Goal: Communication & Community: Answer question/provide support

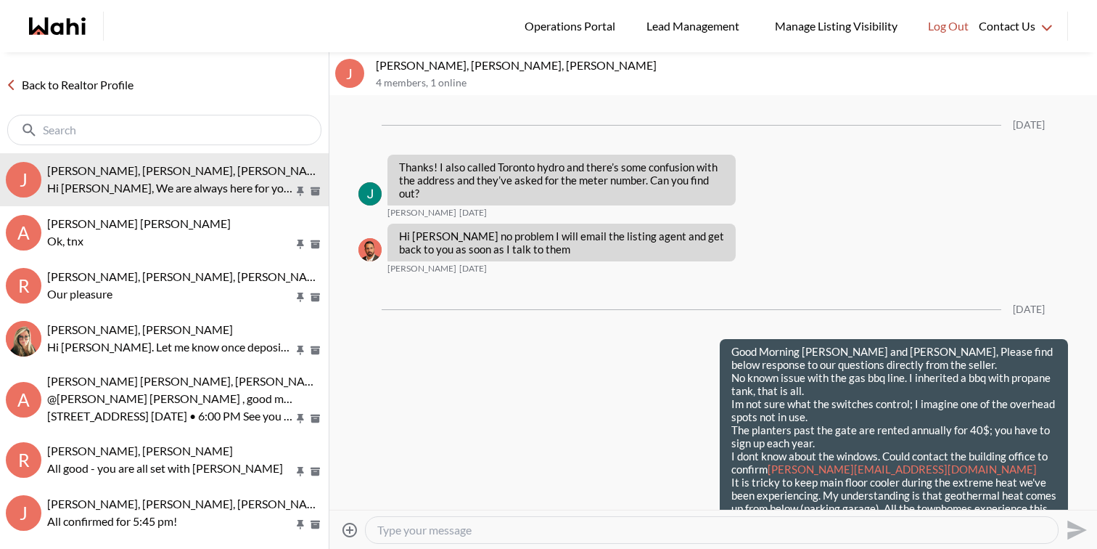
scroll to position [2247, 0]
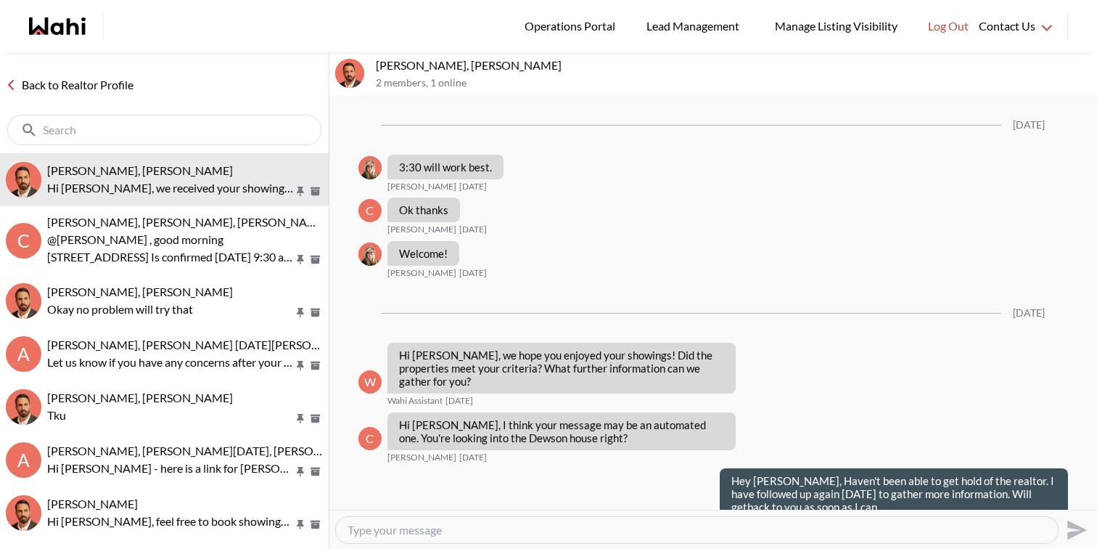
scroll to position [1477, 0]
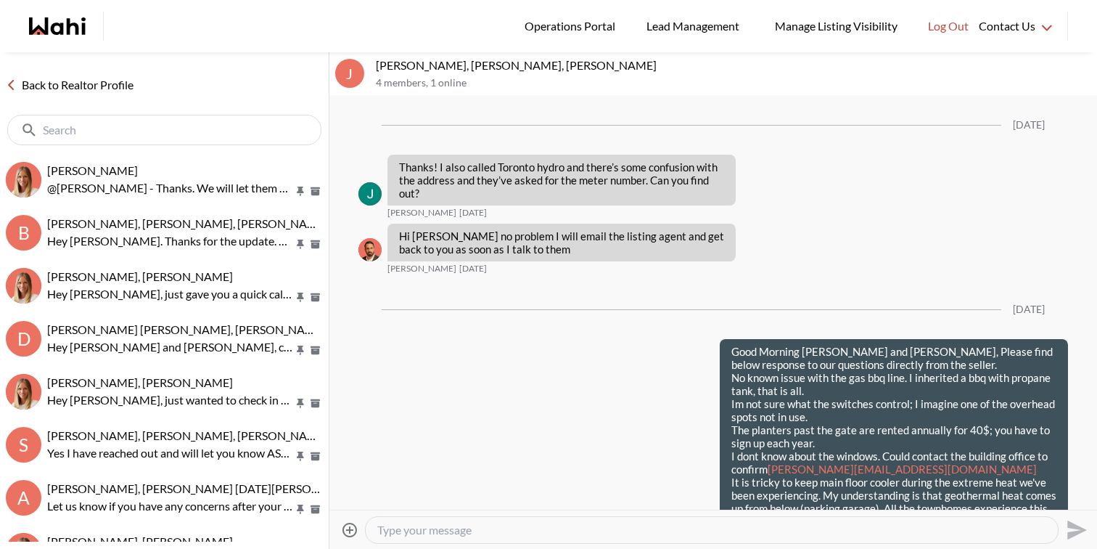
scroll to position [2247, 0]
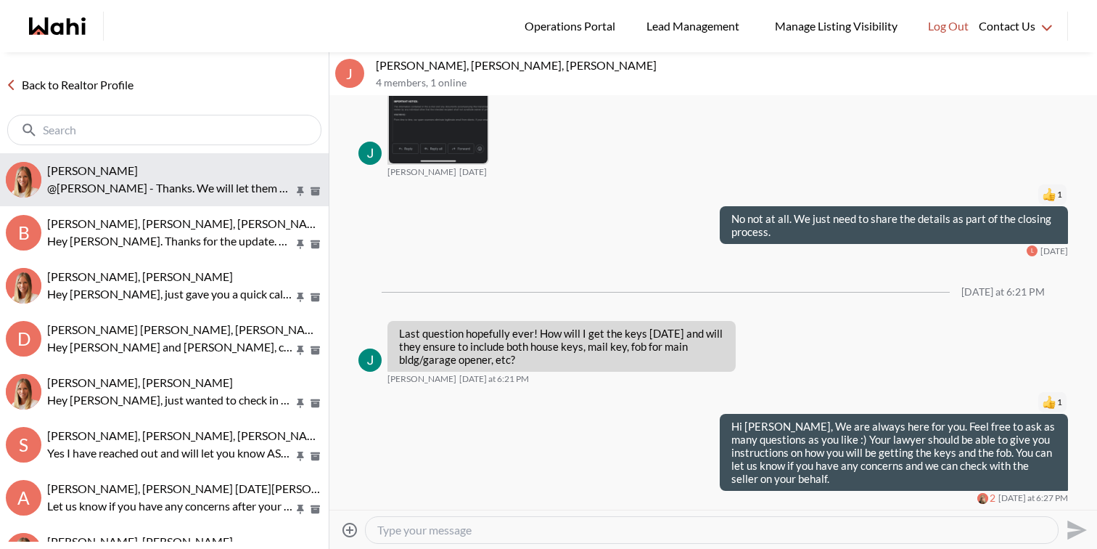
click at [91, 184] on p "@Neha Saini - Thanks. We will let them know." at bounding box center [170, 187] width 247 height 17
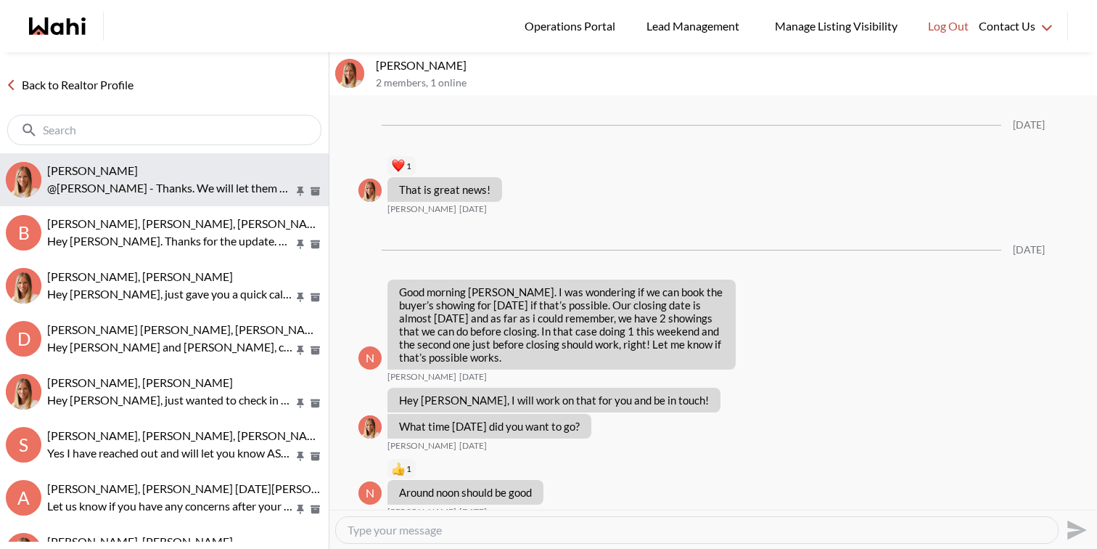
scroll to position [1623, 0]
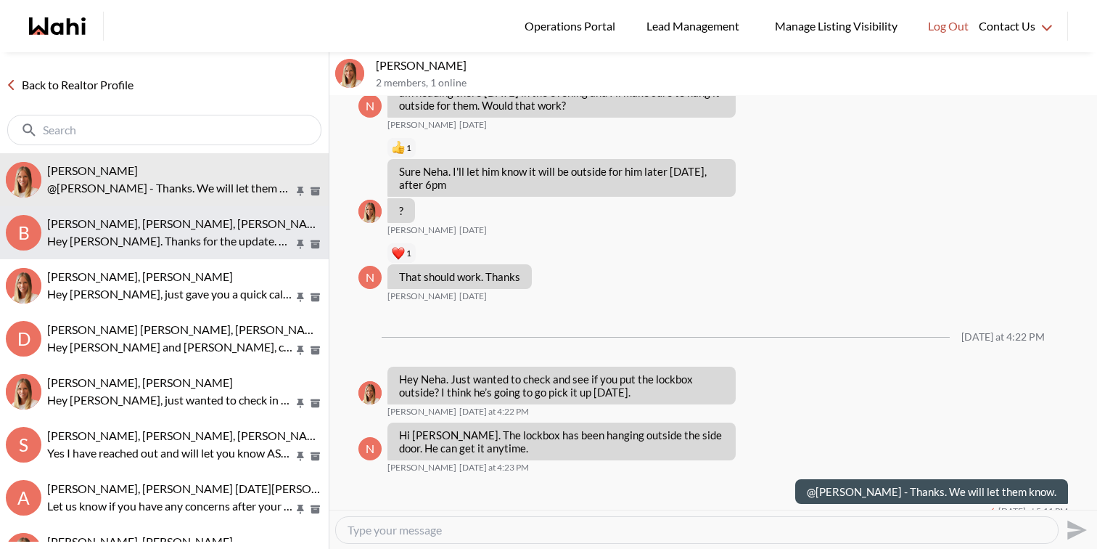
click at [98, 227] on span "Bill Bowen, Sandra Gavinchuk, Michelle" at bounding box center [187, 223] width 281 height 14
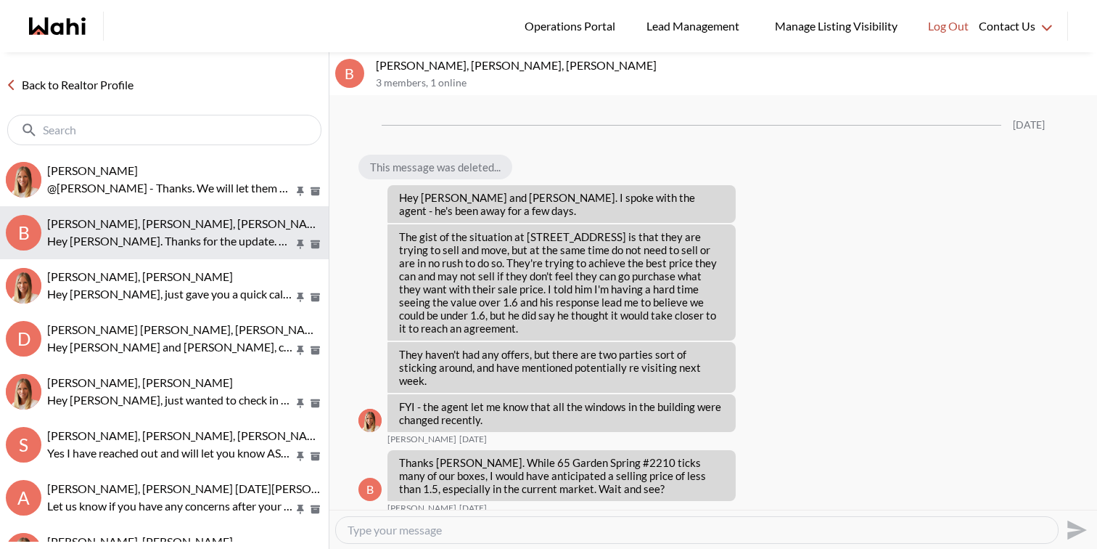
scroll to position [1968, 0]
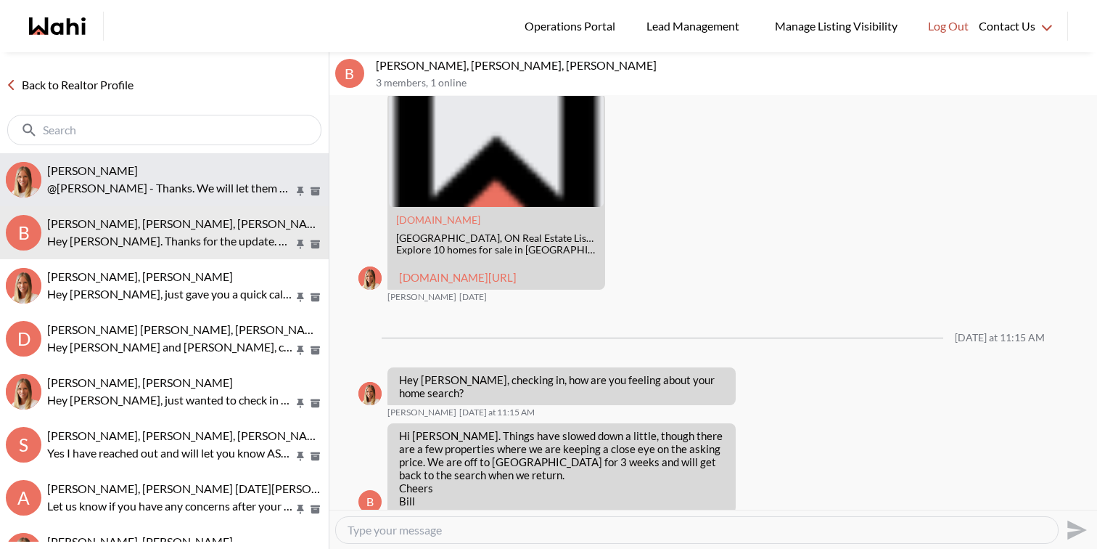
click at [124, 168] on span "Neha Saini, Michelle" at bounding box center [92, 170] width 91 height 14
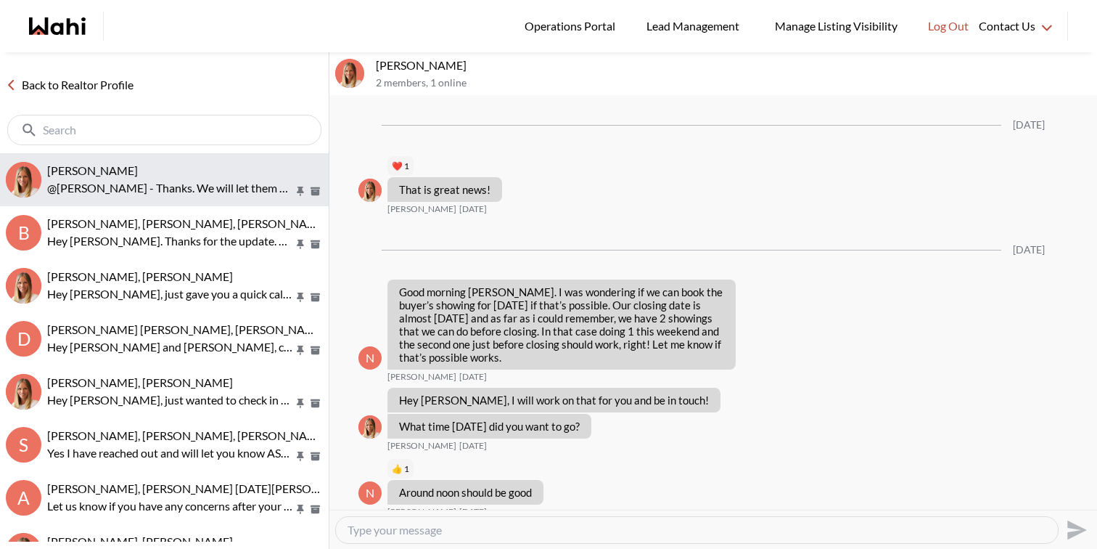
scroll to position [1623, 0]
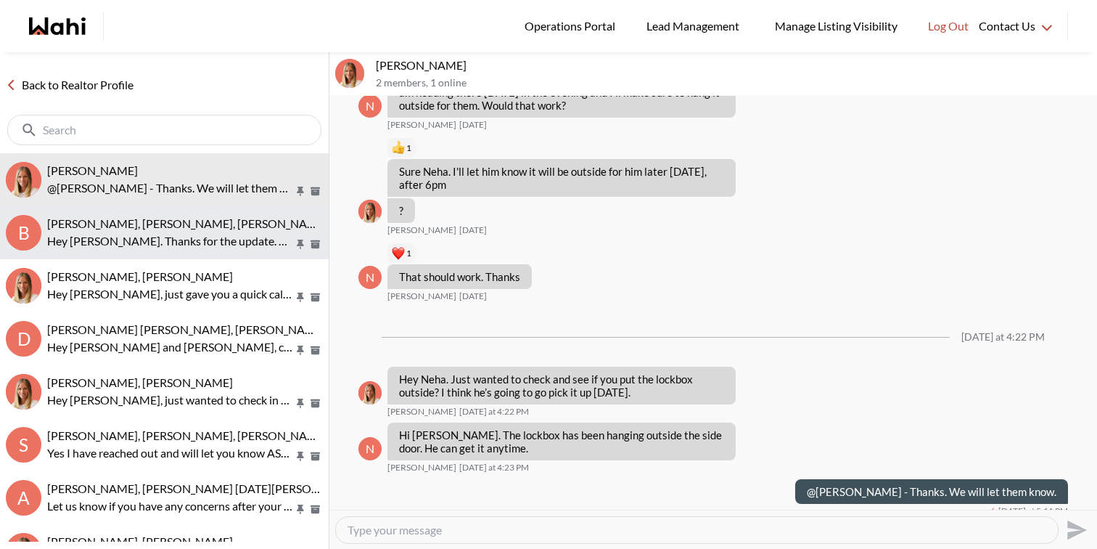
click at [221, 232] on p "Hey [PERSON_NAME]. Thanks for the update. Have a wonderful trip and I look forw…" at bounding box center [170, 240] width 247 height 17
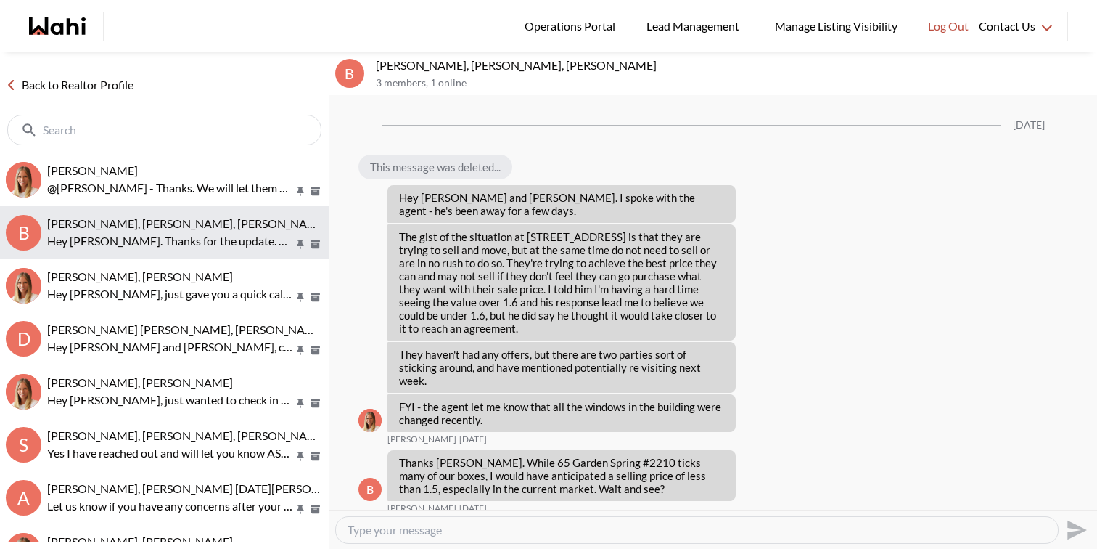
scroll to position [1968, 0]
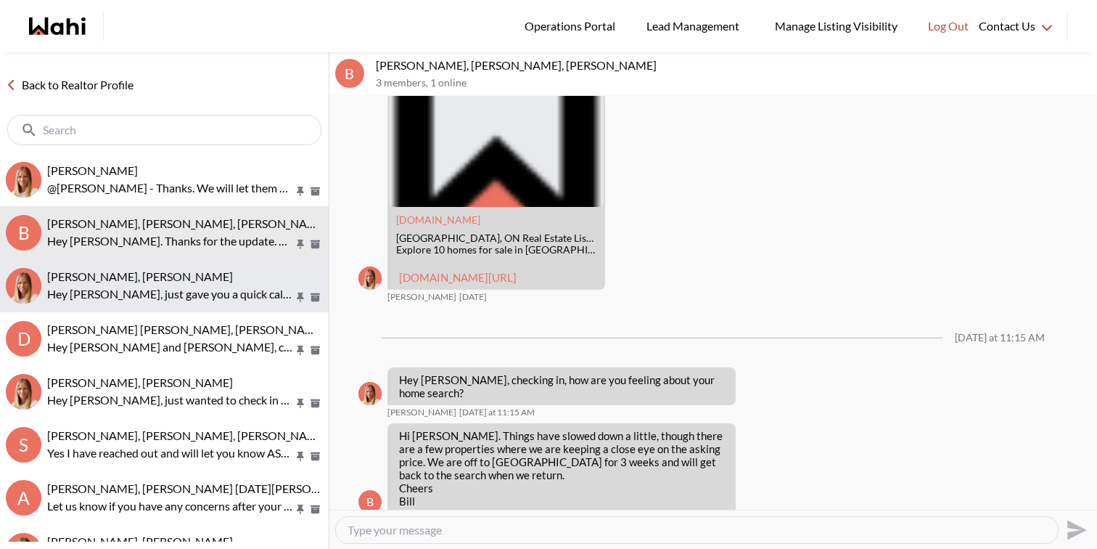
click at [220, 287] on p "Hey [PERSON_NAME], just gave you a quick call to check in. How are things comin…" at bounding box center [170, 293] width 247 height 17
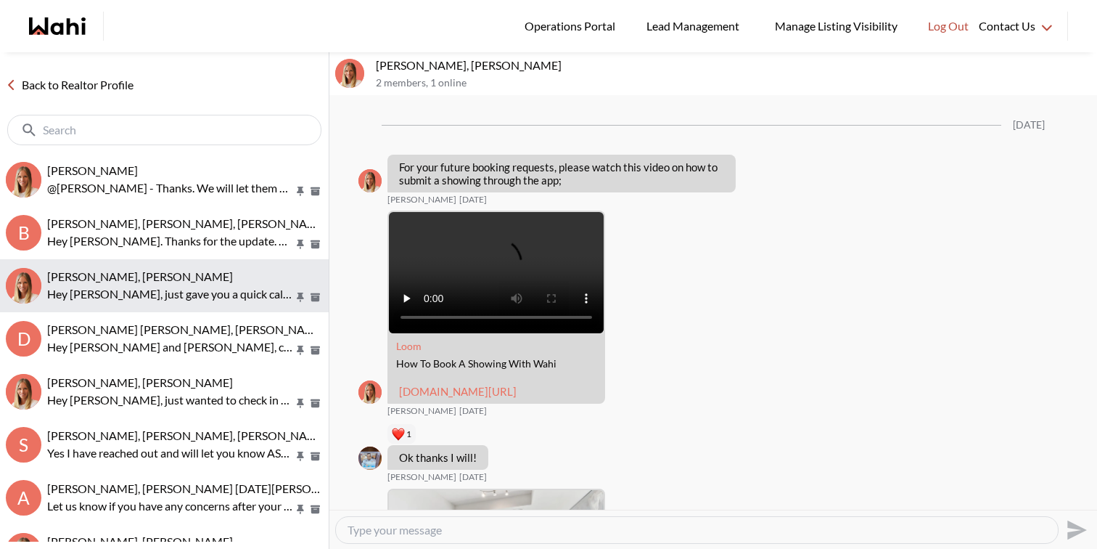
scroll to position [3013, 0]
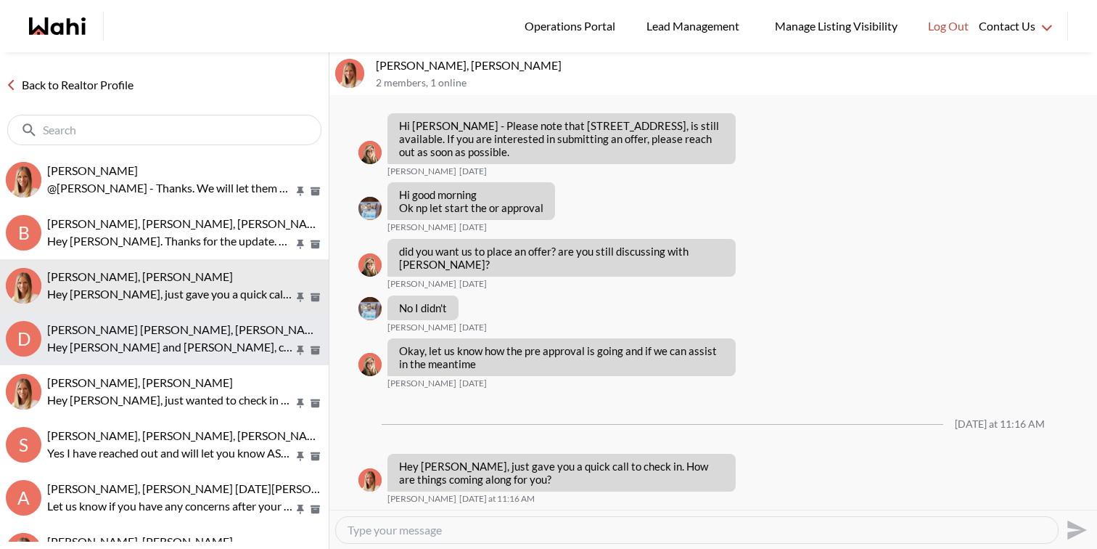
click at [215, 337] on div "Dakota Penn, Shelby Moorhead, Michelle, Rohit Hey Dakota and Shelby, checking i…" at bounding box center [185, 338] width 276 height 33
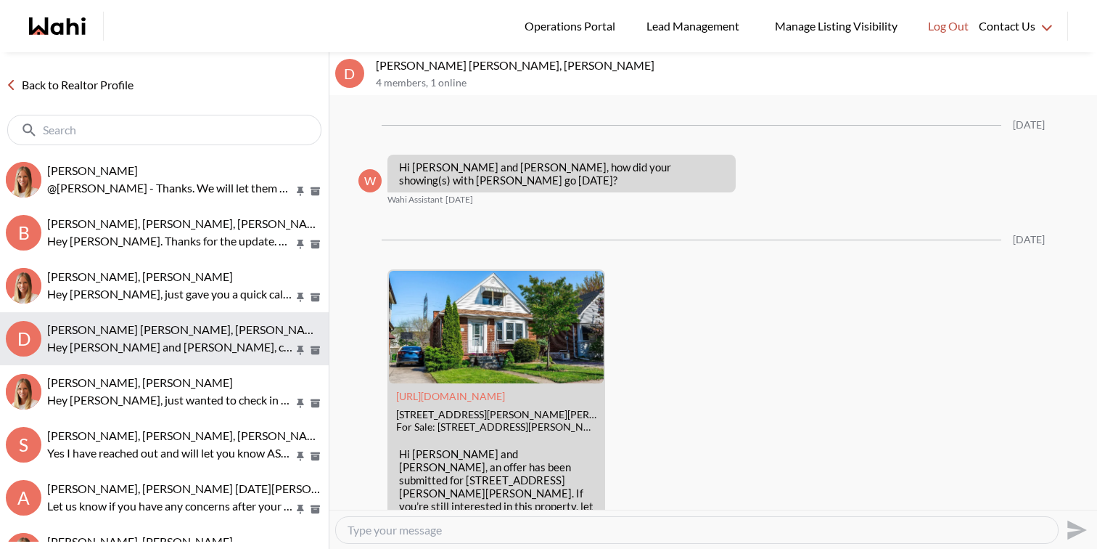
scroll to position [2826, 0]
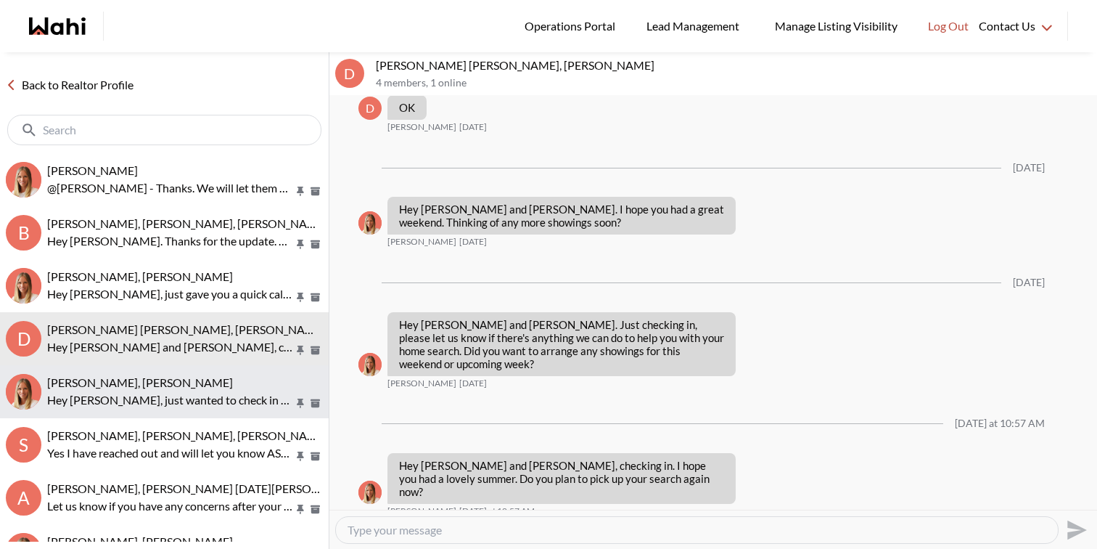
click at [210, 393] on p "Hey Sourav, just wanted to check in and see if you've had a chance to connect w…" at bounding box center [170, 399] width 247 height 17
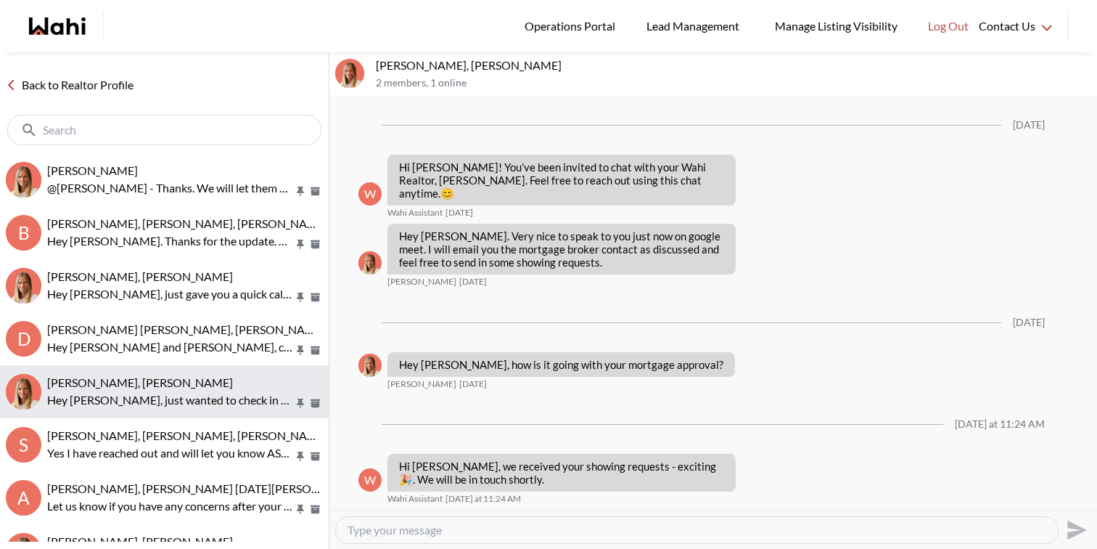
scroll to position [426, 0]
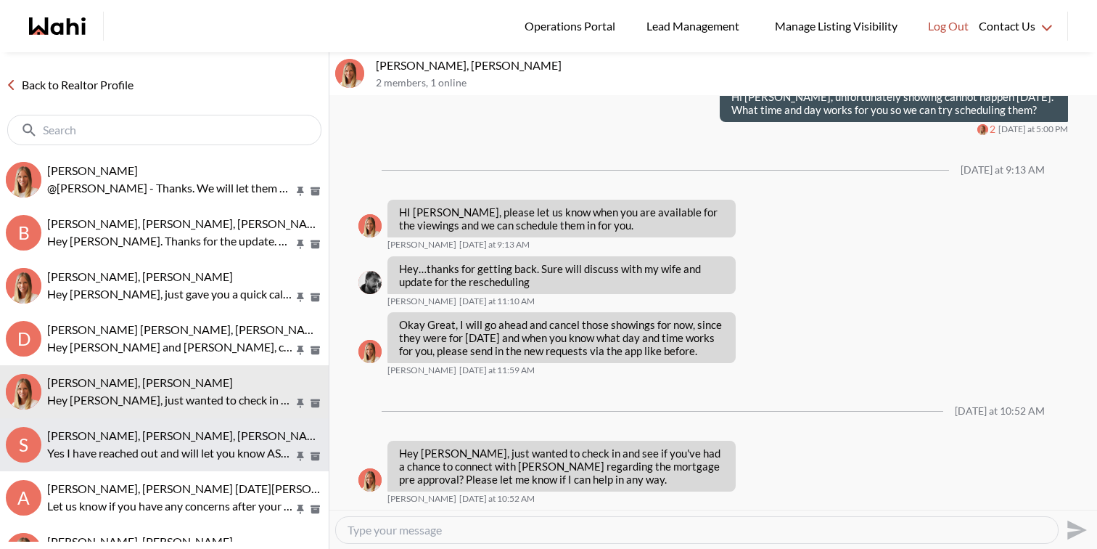
click at [213, 447] on p "Yes I have reached out and will let you know ASAP. Thx" at bounding box center [170, 452] width 247 height 17
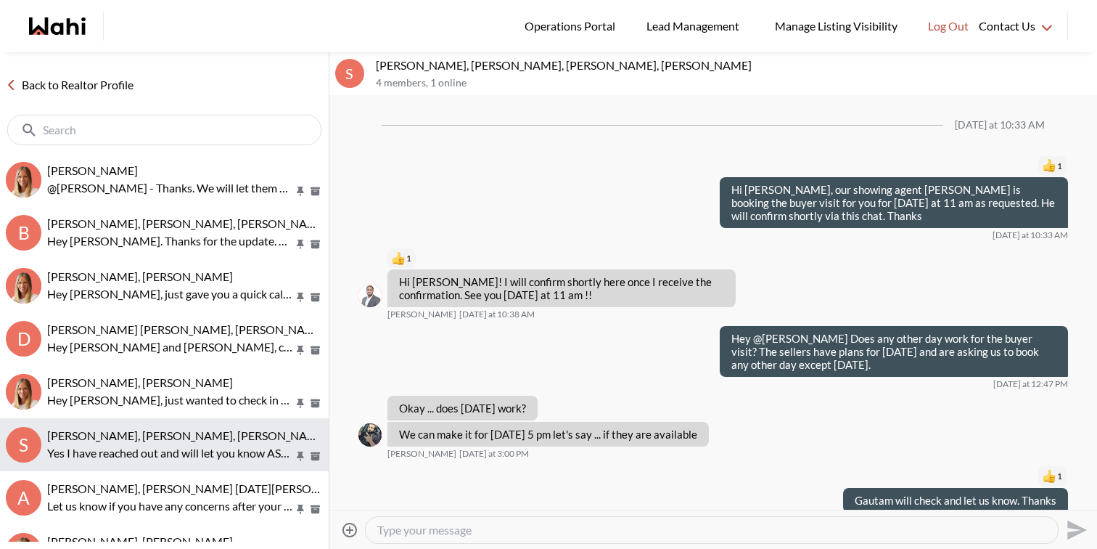
scroll to position [977, 0]
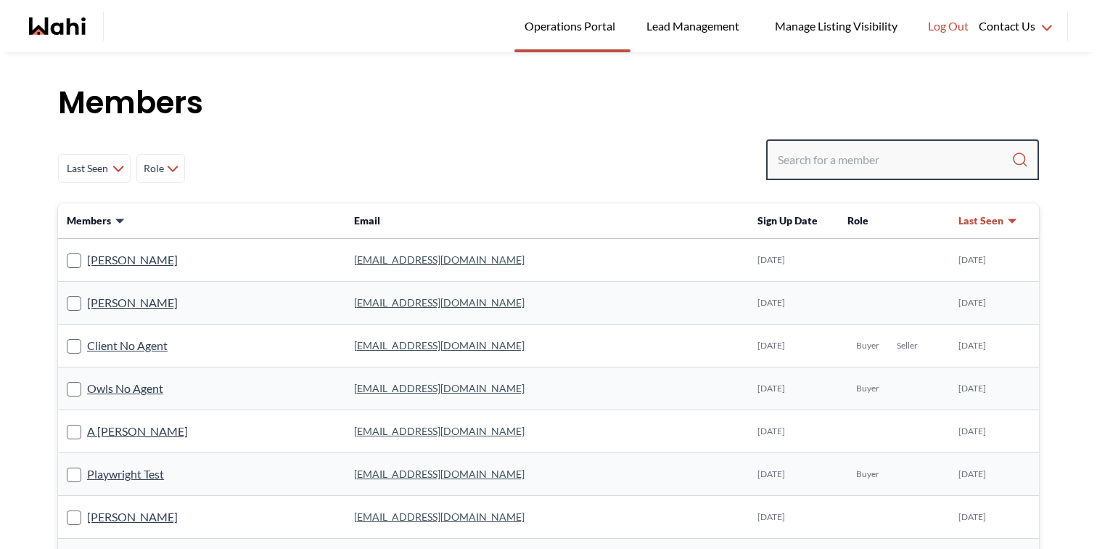
click at [852, 162] on input "Search input" at bounding box center [895, 160] width 234 height 26
type input "[PERSON_NAME]"
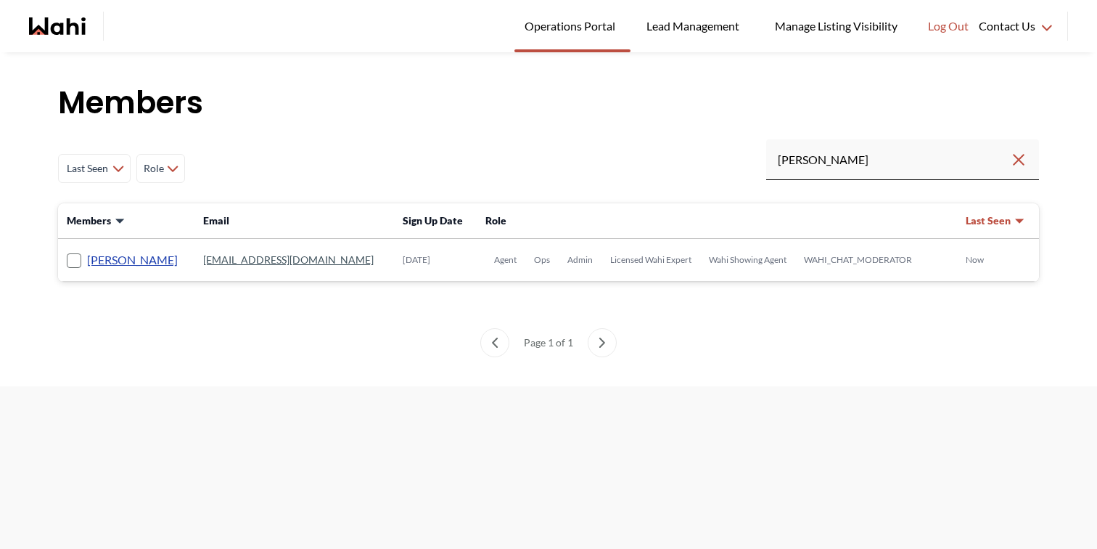
click at [94, 261] on link "[PERSON_NAME]" at bounding box center [132, 259] width 91 height 19
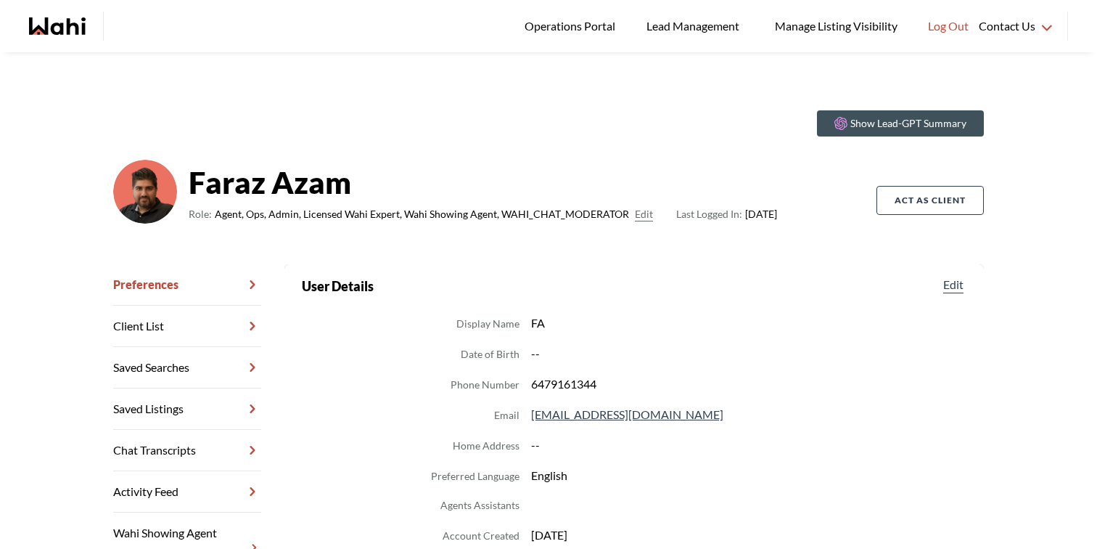
click at [192, 454] on link "Chat Transcripts" at bounding box center [187, 450] width 148 height 41
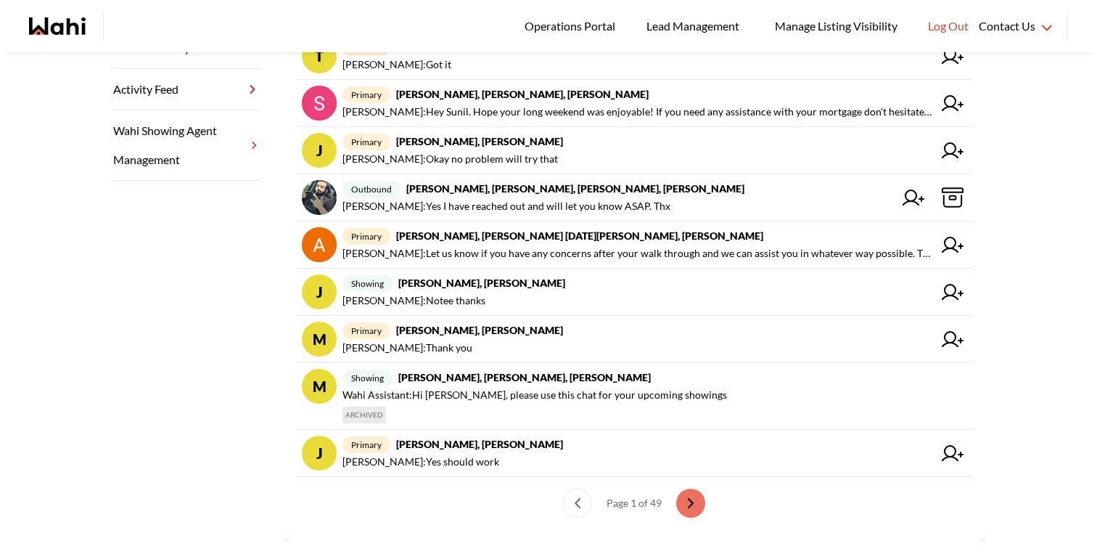
scroll to position [404, 0]
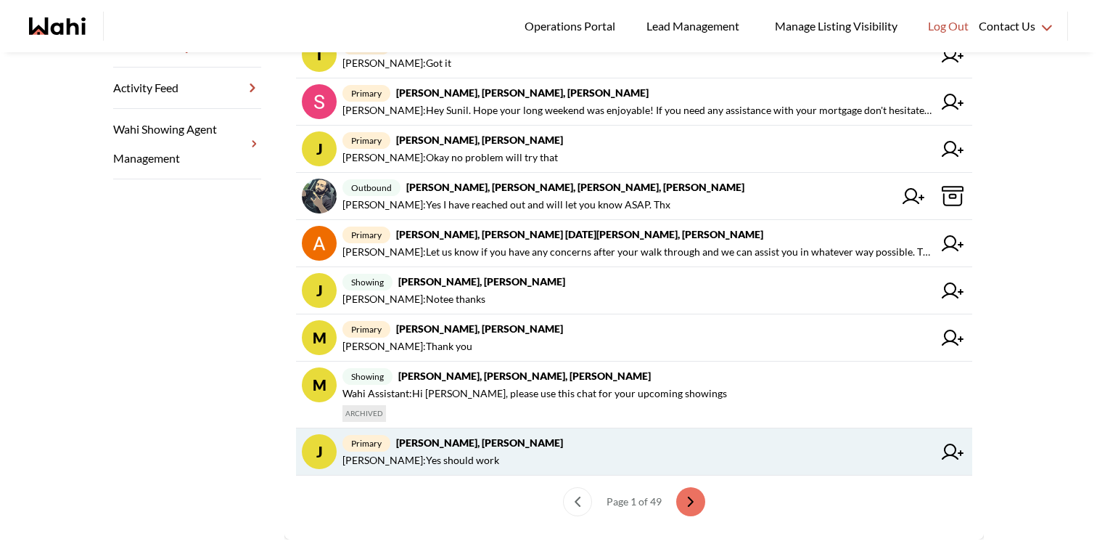
click at [502, 454] on span "[PERSON_NAME] : Yes should work" at bounding box center [638, 459] width 591 height 17
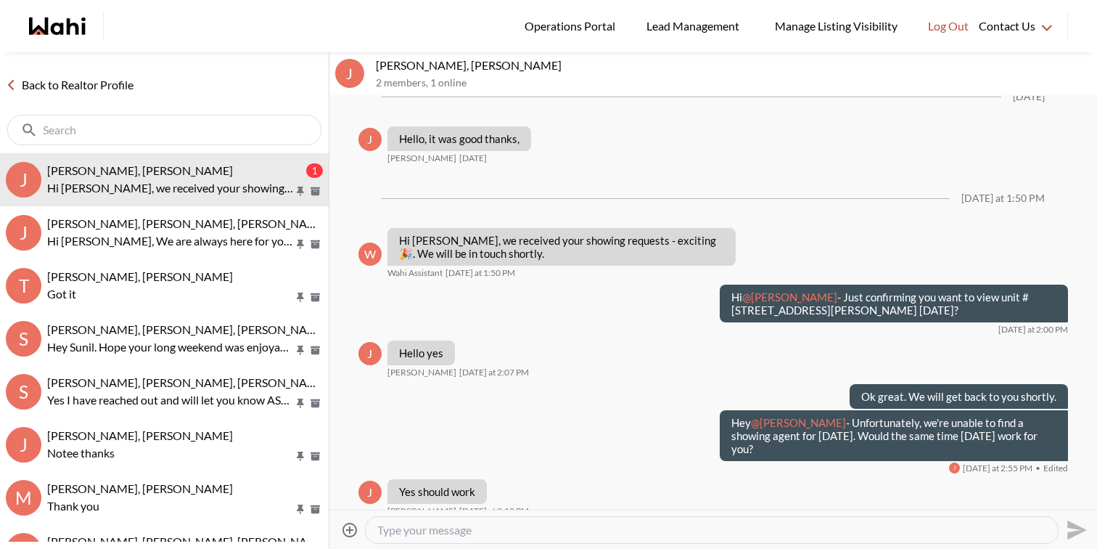
scroll to position [2338, 0]
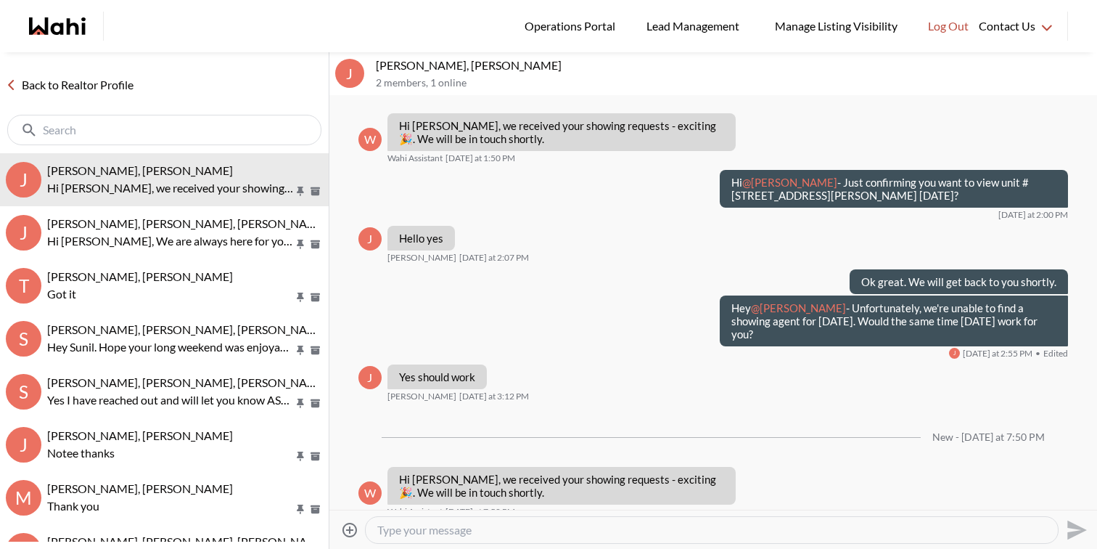
click at [507, 531] on textarea "Type your message" at bounding box center [711, 530] width 669 height 15
paste textarea "The Property Is Being Sold In As-Is & Where-Is condition"
drag, startPoint x: 855, startPoint y: 530, endPoint x: 713, endPoint y: 525, distance: 141.6
click at [713, 525] on textarea "Hey Jaspreet, got your showing request. Just want to let you know they are sell…" at bounding box center [711, 530] width 669 height 15
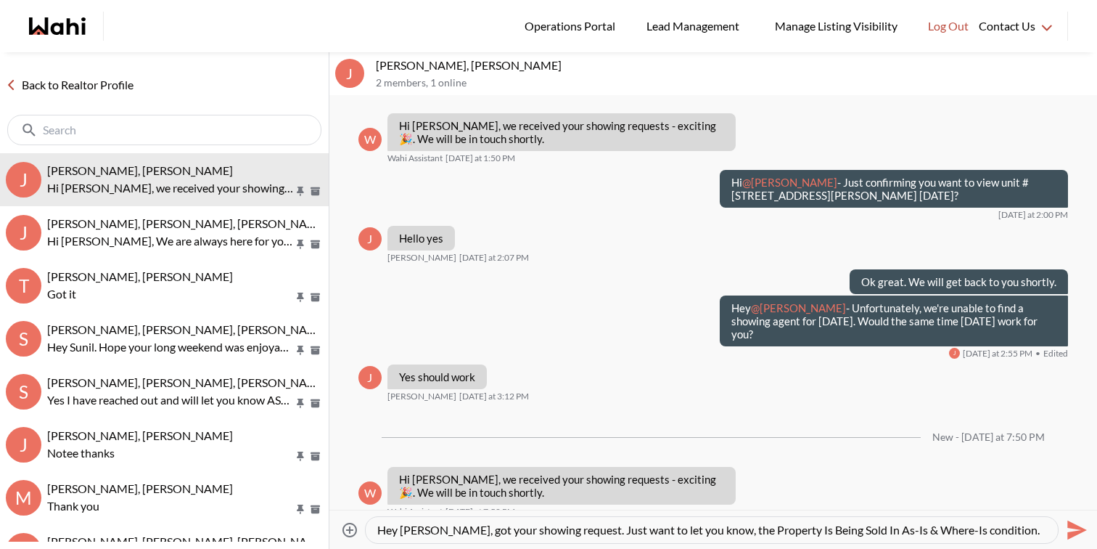
scroll to position [14, 0]
type textarea "Hey Jaspreet, got your showing request. Just want to let you know, the Property…"
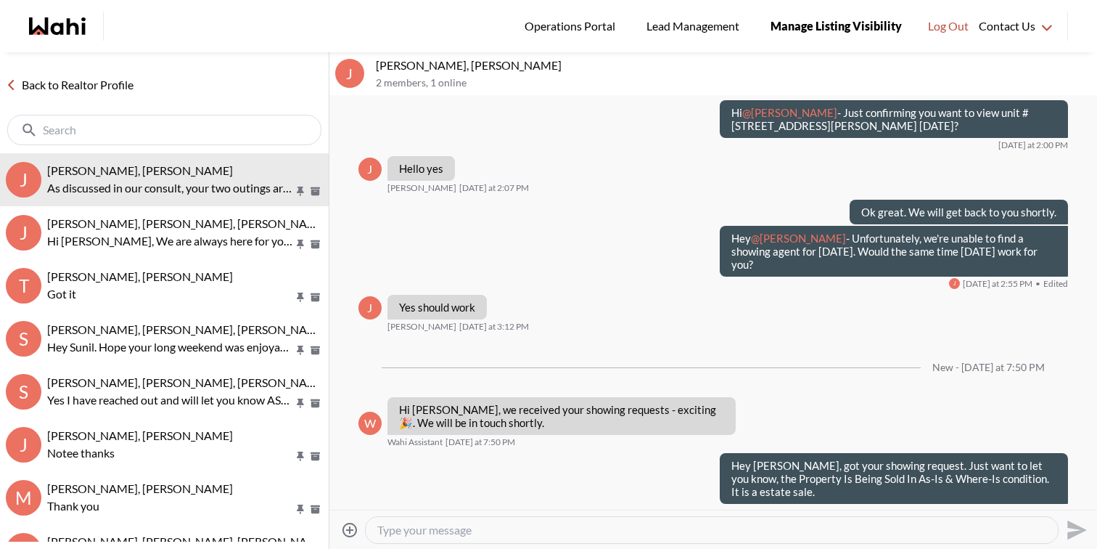
scroll to position [2507, 0]
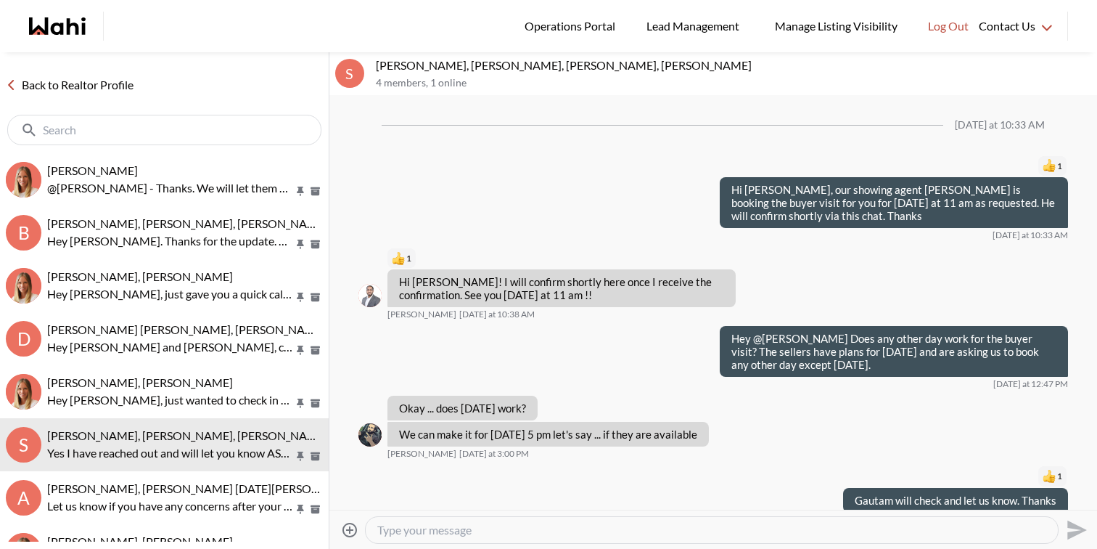
scroll to position [977, 0]
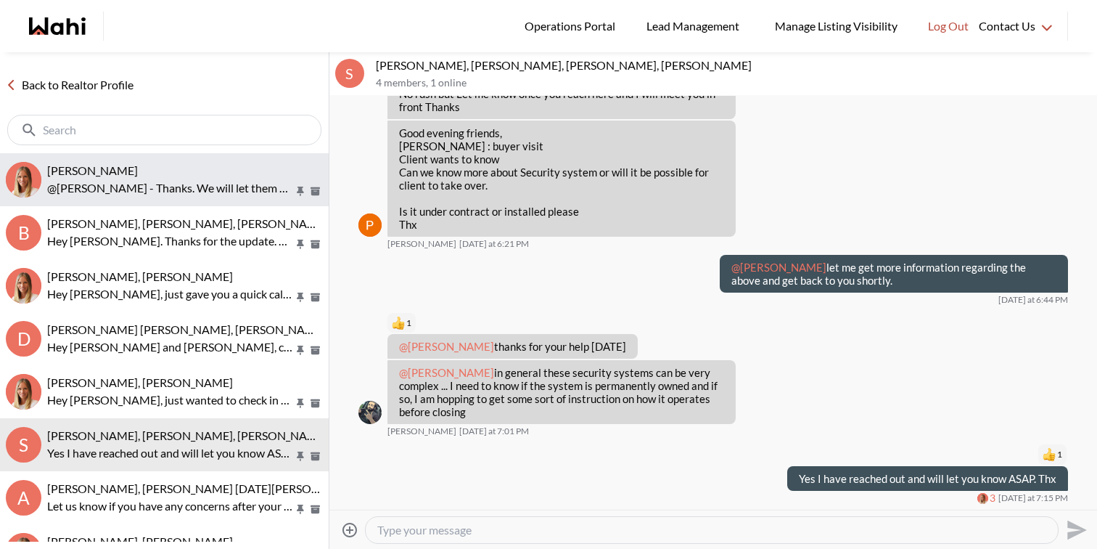
click at [153, 163] on div "[PERSON_NAME]" at bounding box center [185, 170] width 276 height 15
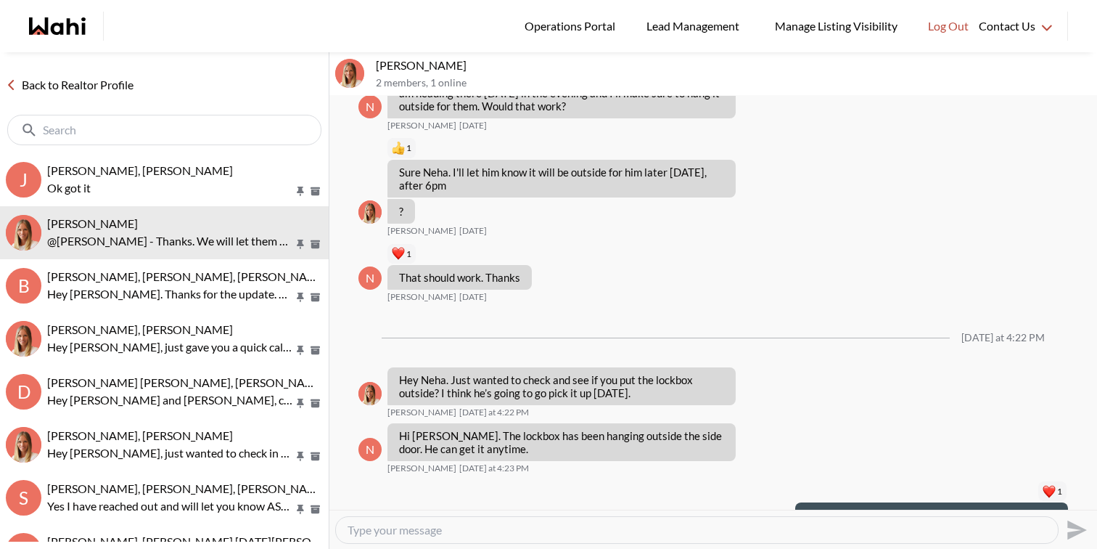
scroll to position [1645, 0]
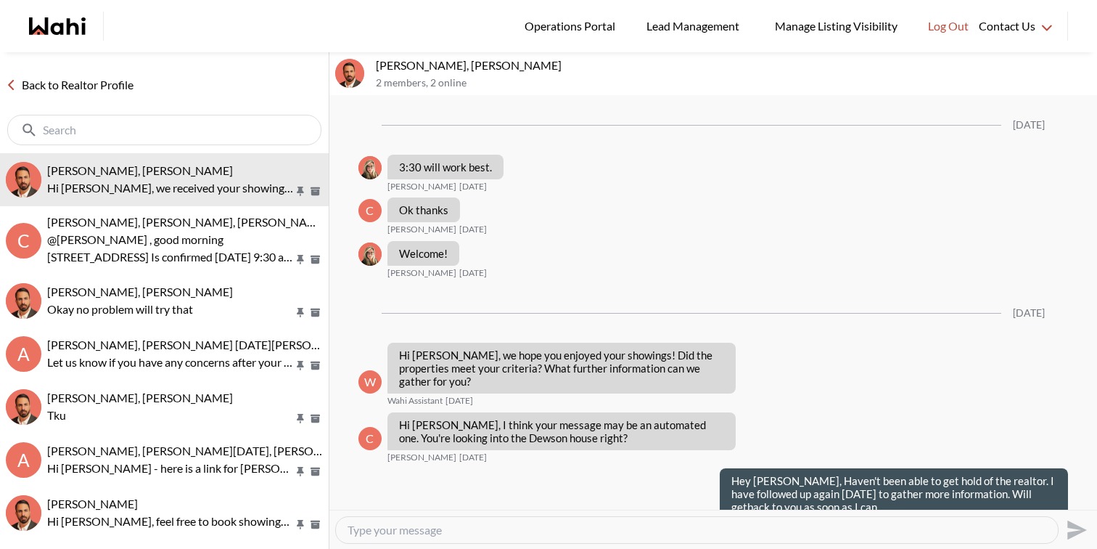
scroll to position [1477, 0]
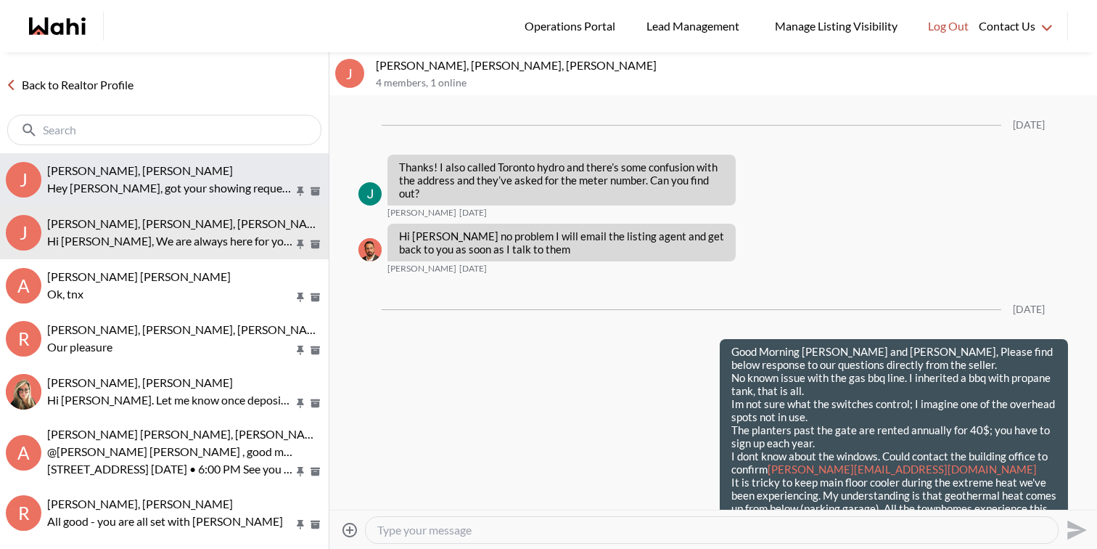
click at [176, 157] on button "J Jaspreet Dhillon, Faraz Hey Jaspreet, got your showing request. Just want to …" at bounding box center [164, 179] width 329 height 53
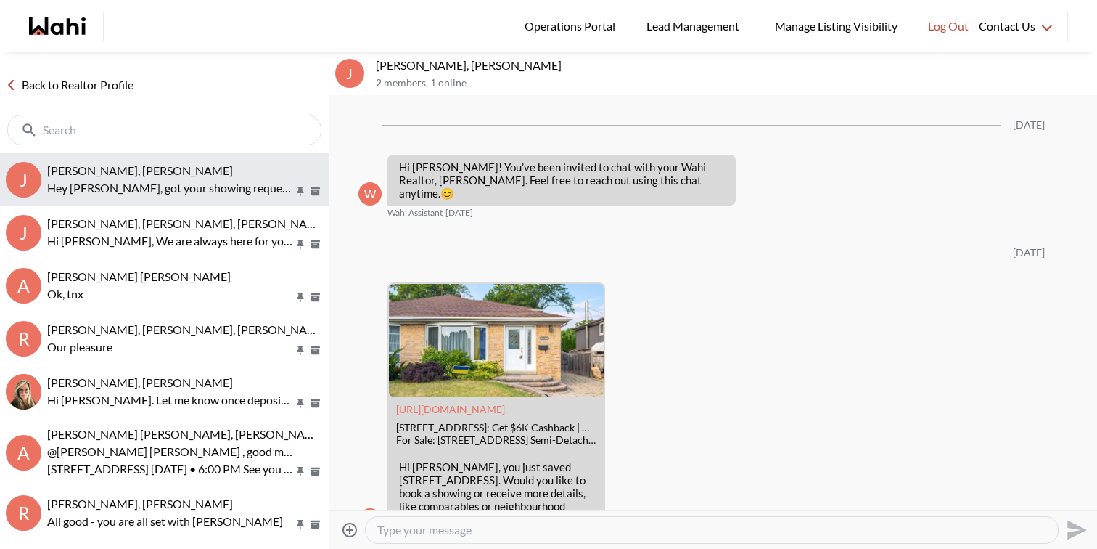
scroll to position [2407, 0]
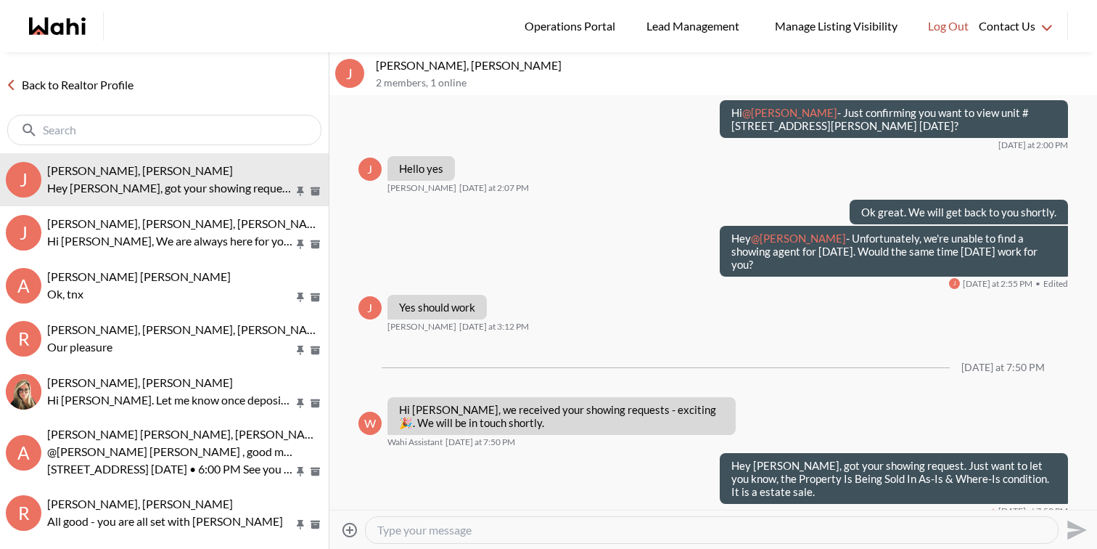
click at [654, 535] on textarea "Type your message" at bounding box center [711, 530] width 669 height 15
type textarea "As discussed in our consult, your two outings are done. We would need a short t…"
click at [1081, 535] on icon "Send" at bounding box center [1075, 529] width 23 height 23
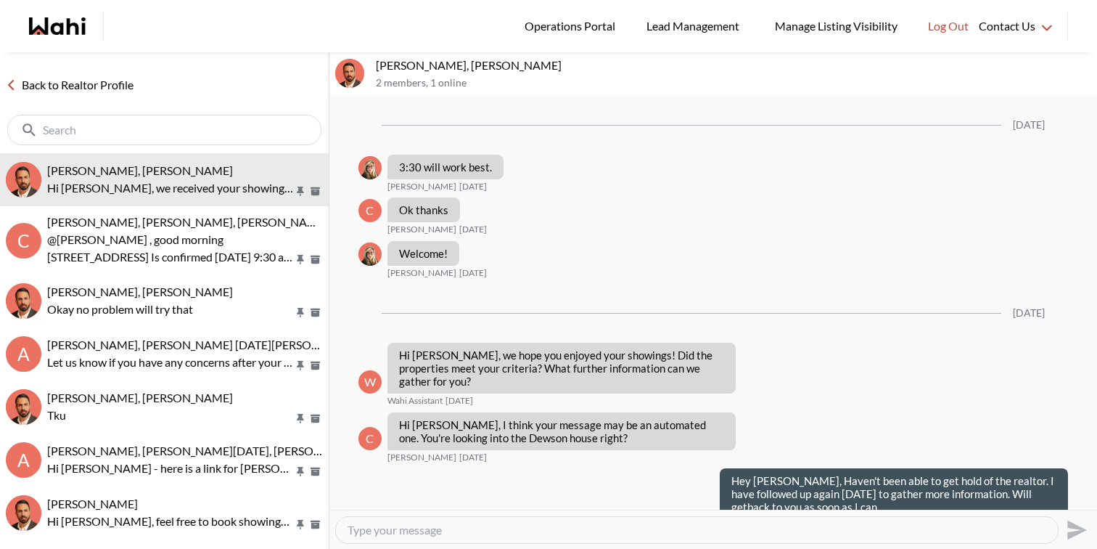
scroll to position [1477, 0]
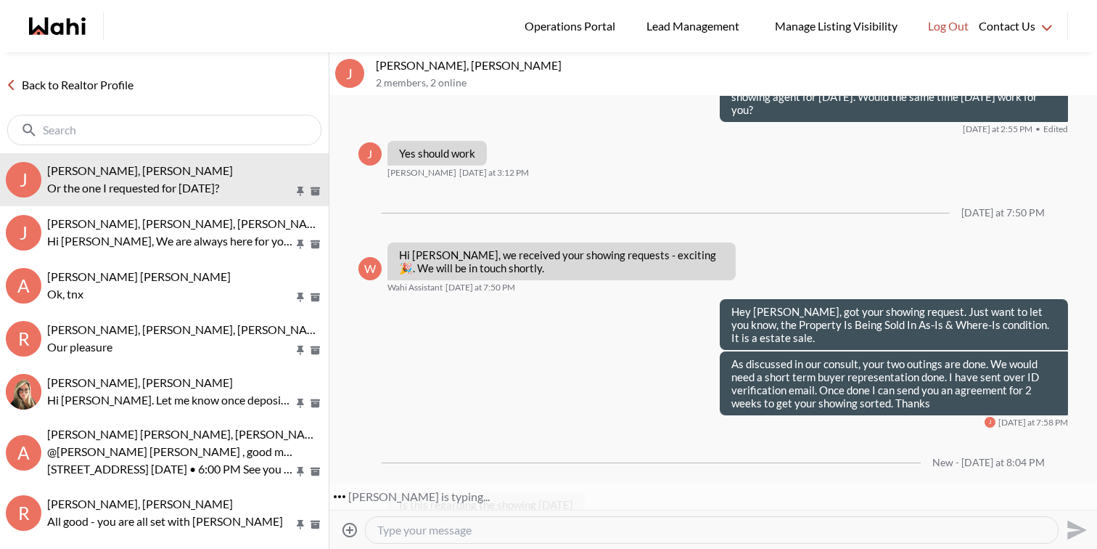
scroll to position [1100, 0]
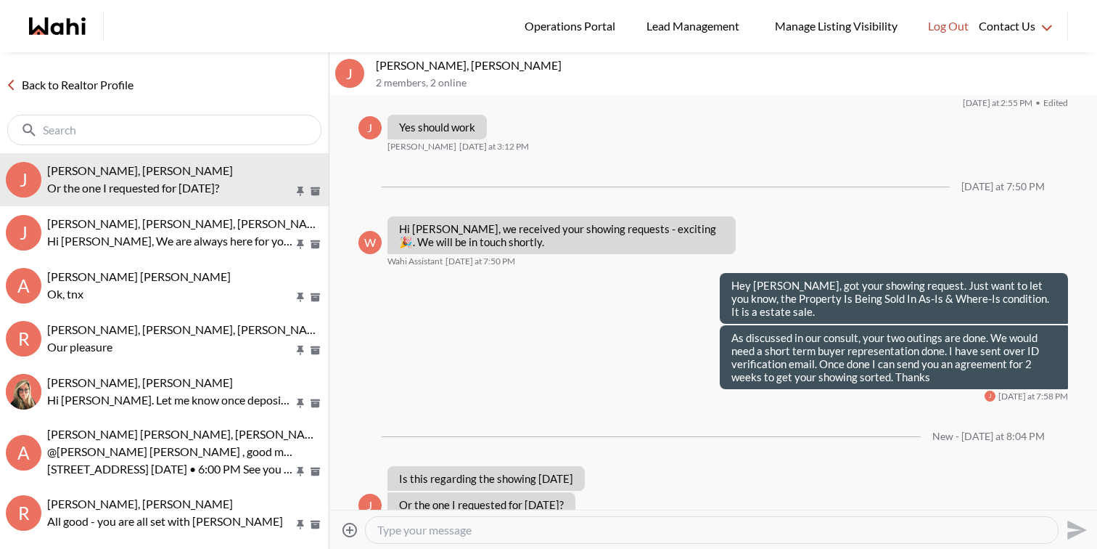
click at [486, 528] on textarea "Type your message" at bounding box center [711, 530] width 669 height 15
paste textarea "53 Woody Vine Way, Toronto, Ontario M2J 4H5"
type textarea "The one for tomorrow - 53 Woody Vine Way, Toronto, Ontario M2J 4H5"
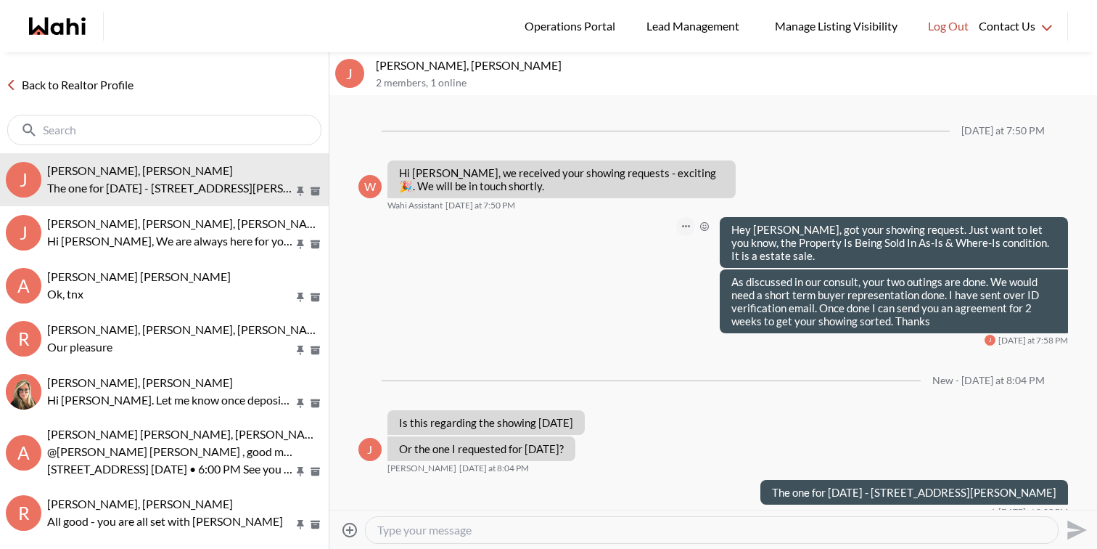
click at [684, 225] on icon "Open Message Actions Menu" at bounding box center [686, 226] width 8 height 2
click at [661, 269] on button "Edit Message" at bounding box center [638, 274] width 116 height 26
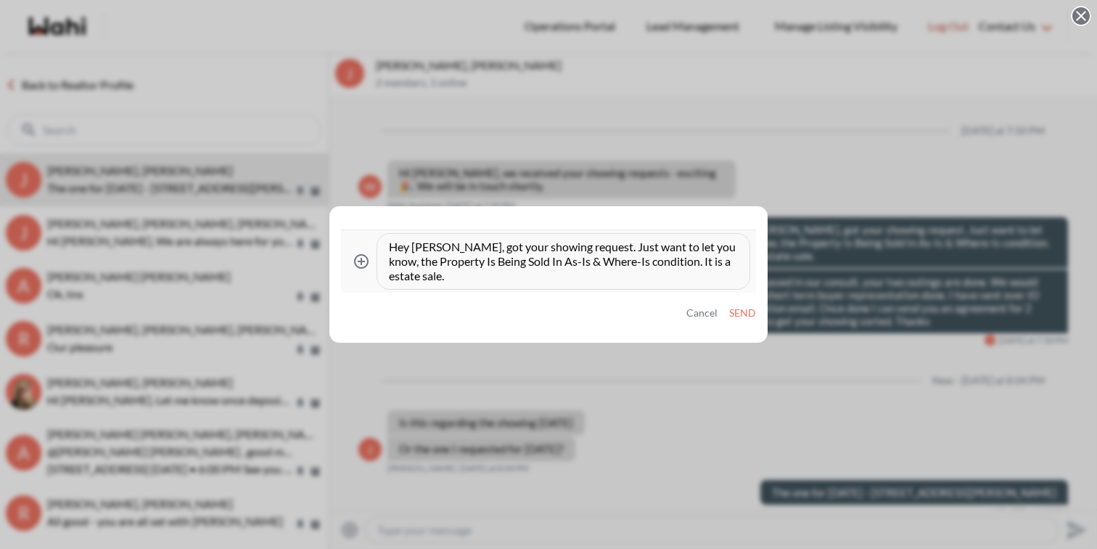
click at [703, 263] on textarea "Hey Jaspreet, got your showing request. Just want to let you know, the Property…" at bounding box center [563, 262] width 349 height 44
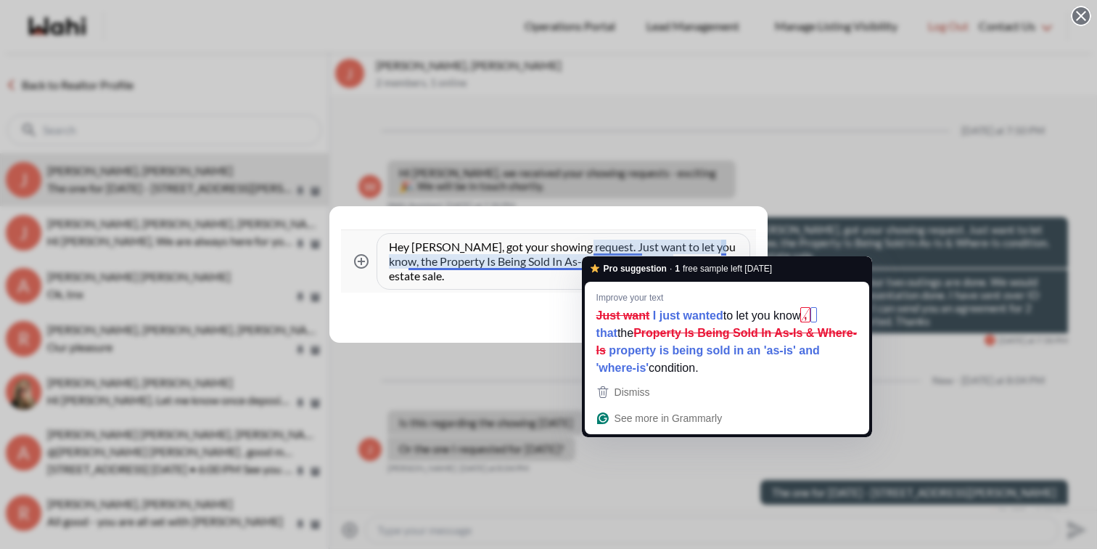
type textarea "Hey Jaspreet, got your showing request. Just want to let you know, the Property…"
click at [509, 311] on div "Cancel Send" at bounding box center [549, 313] width 416 height 12
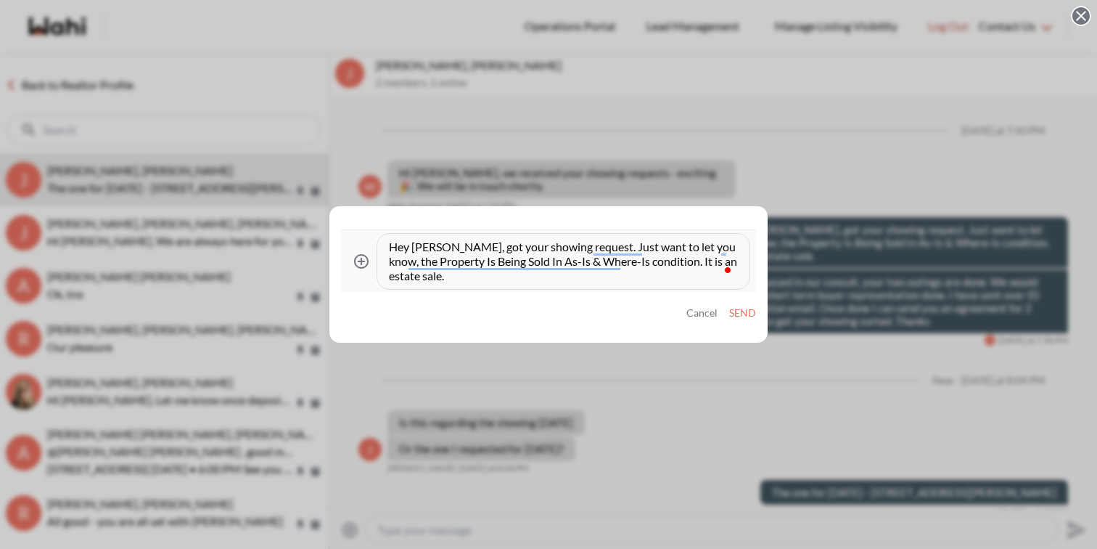
click at [743, 313] on button "Send" at bounding box center [742, 313] width 27 height 12
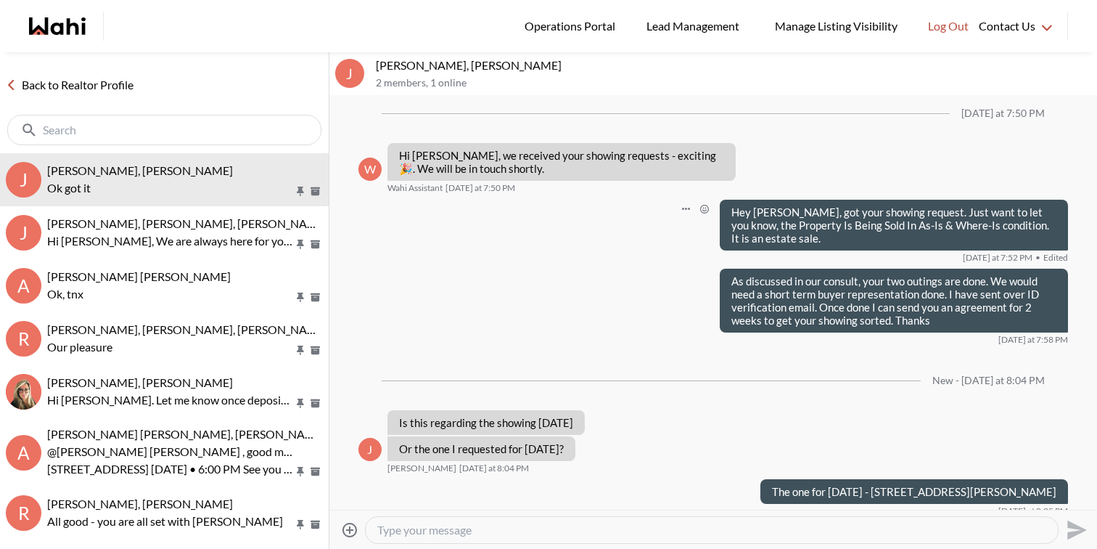
scroll to position [1337, 0]
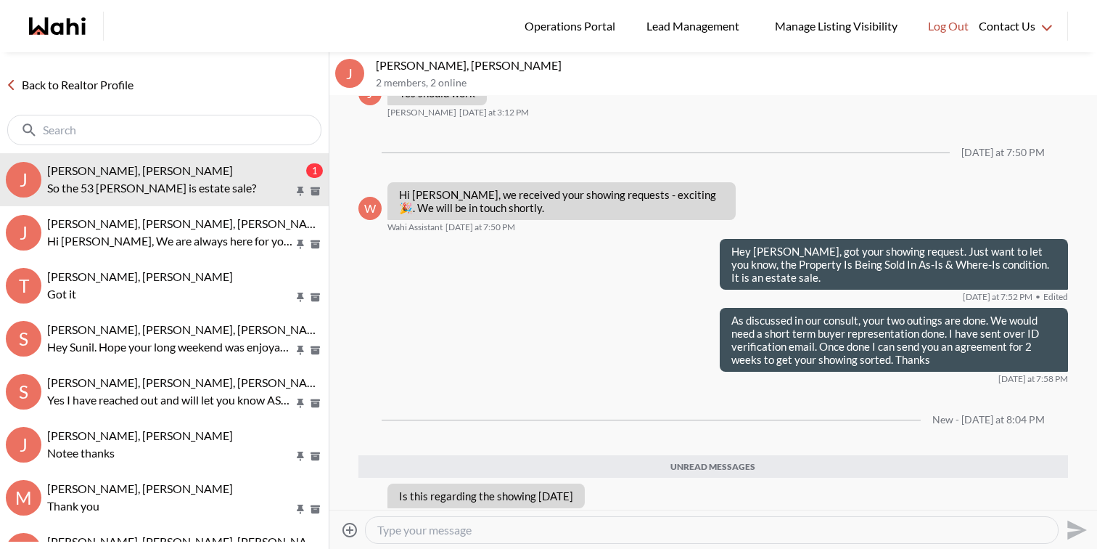
scroll to position [1216, 0]
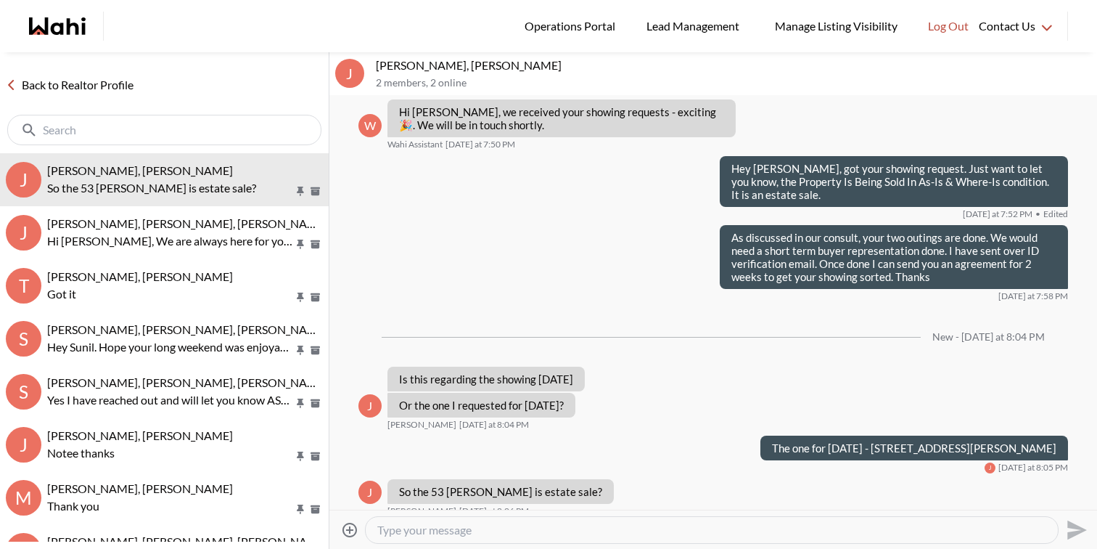
click at [519, 537] on div at bounding box center [712, 530] width 692 height 26
click at [517, 530] on textarea "Type your message" at bounding box center [711, 530] width 669 height 15
type textarea "Yes"
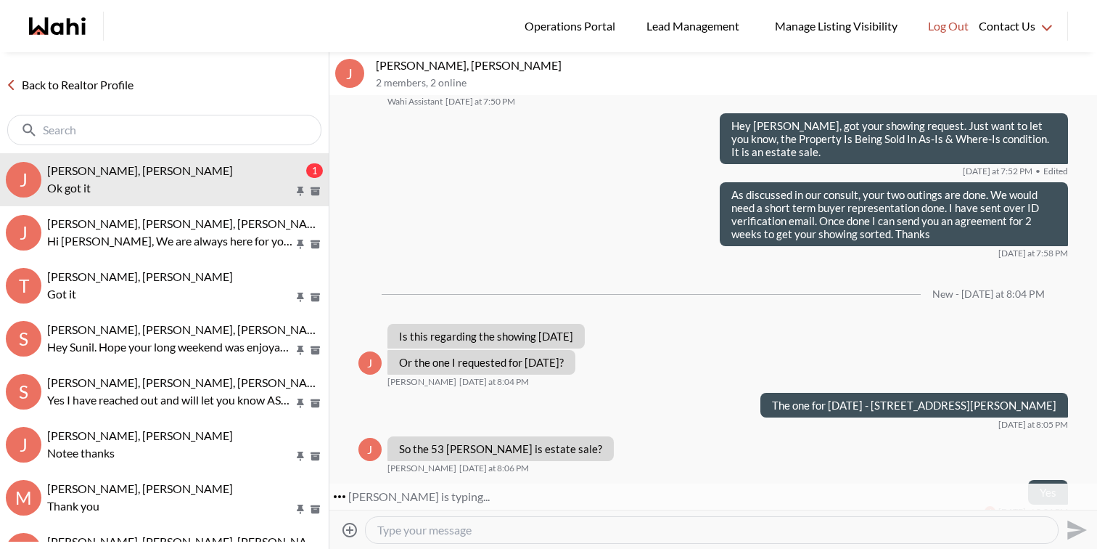
scroll to position [1303, 0]
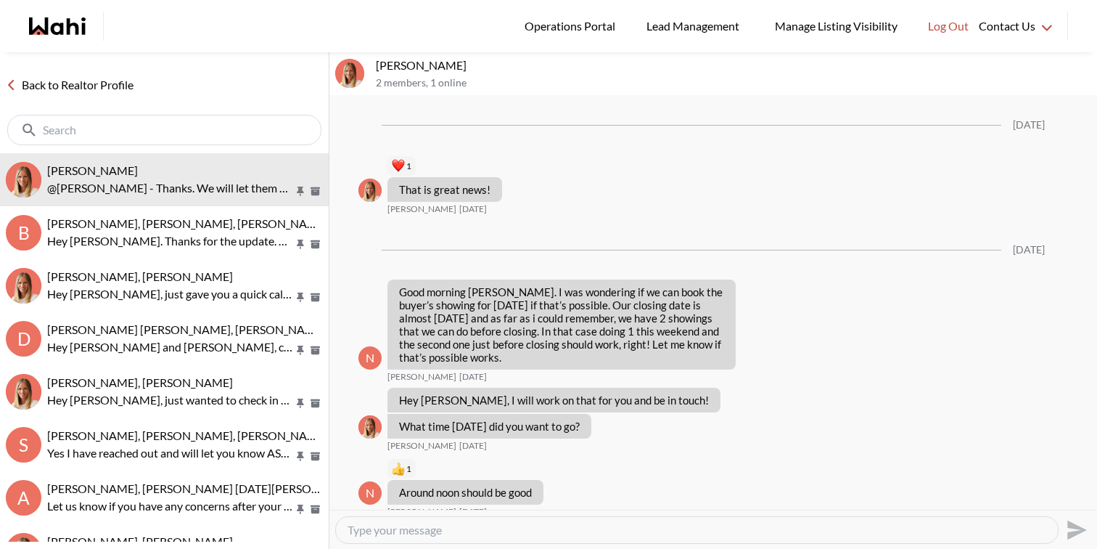
scroll to position [1645, 0]
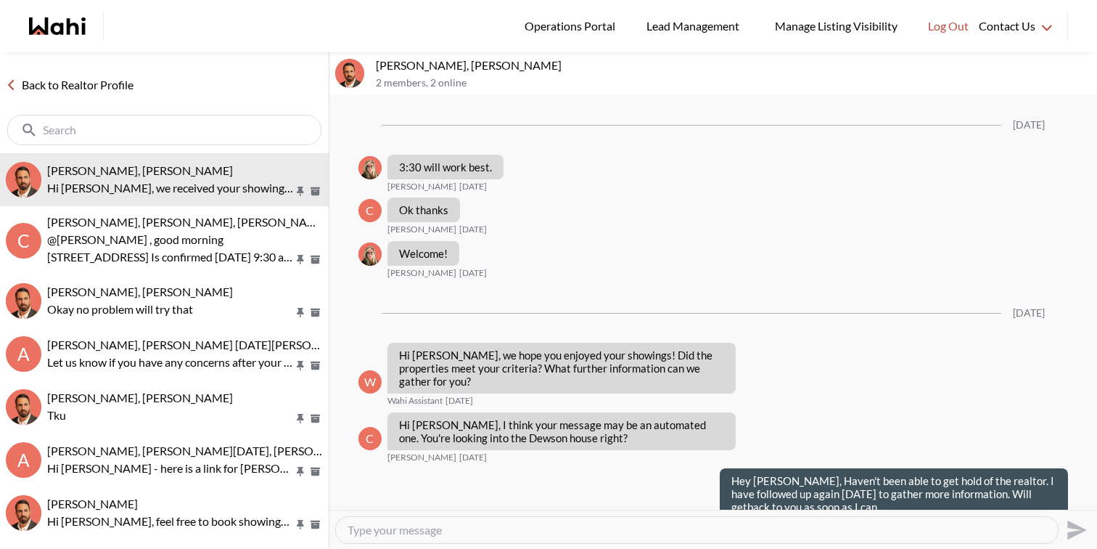
scroll to position [1477, 0]
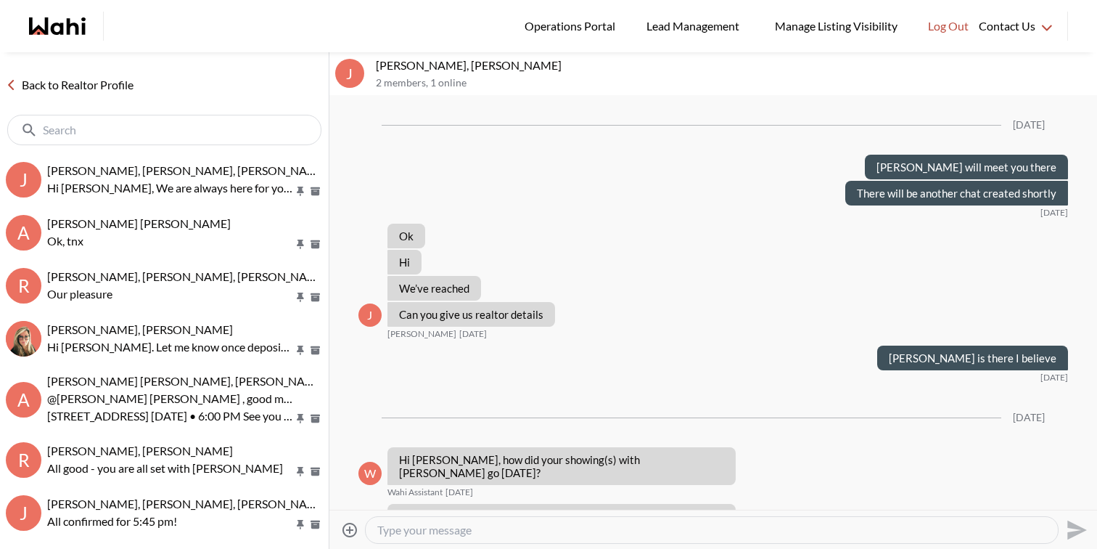
scroll to position [1002, 0]
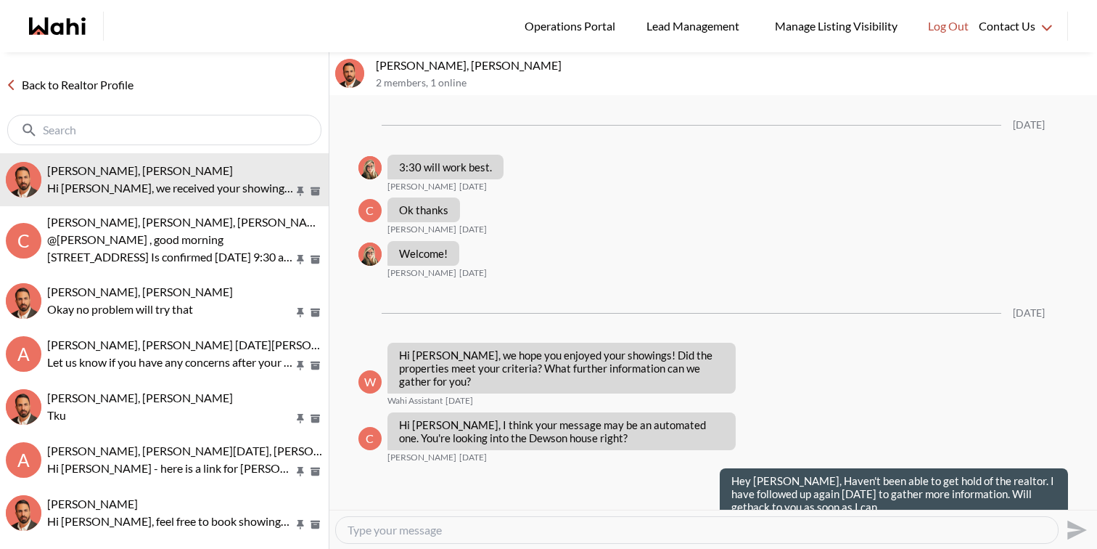
scroll to position [1477, 0]
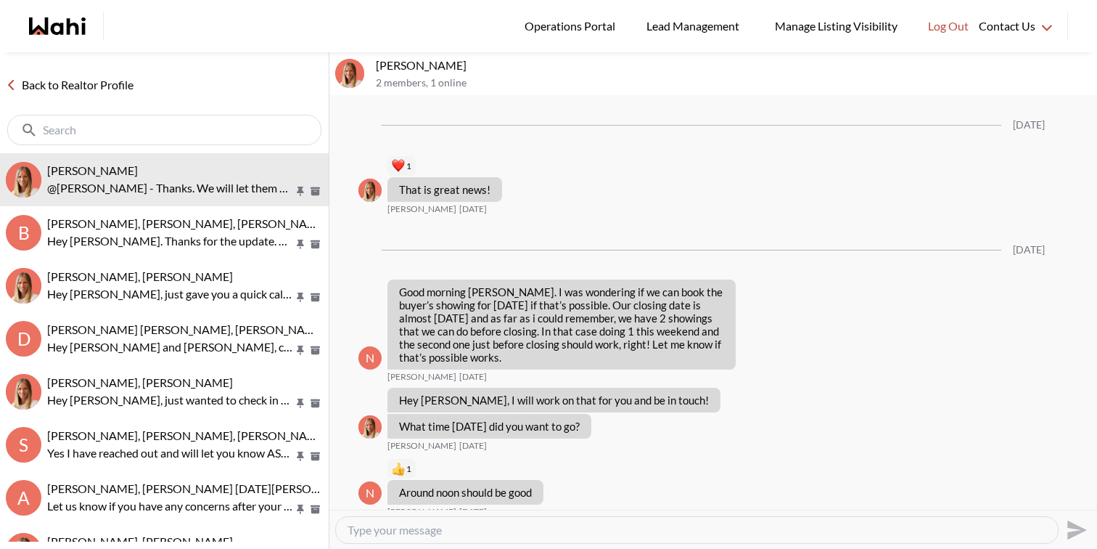
scroll to position [1645, 0]
